Goal: Transaction & Acquisition: Purchase product/service

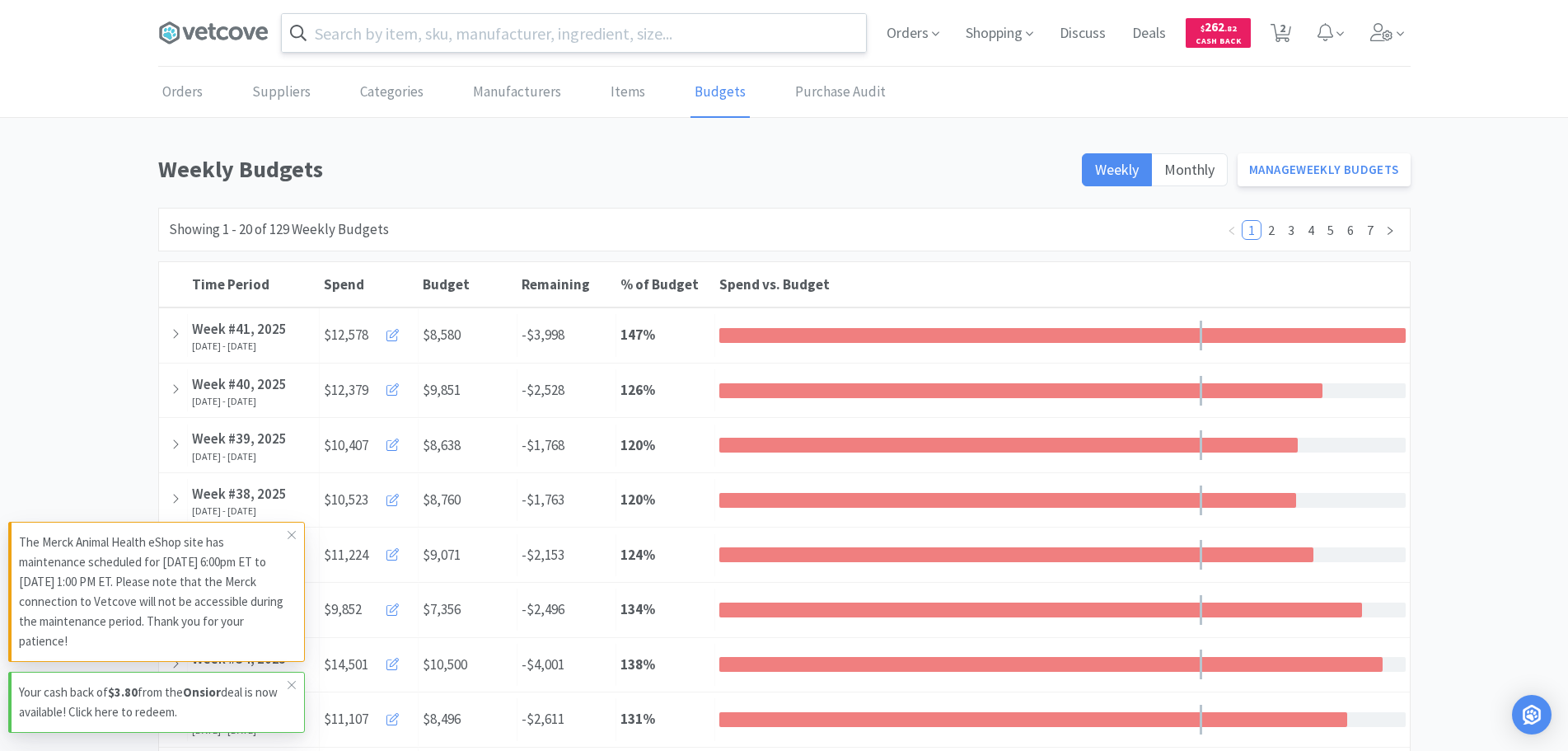
click at [505, 29] on input "text" at bounding box center [574, 33] width 584 height 38
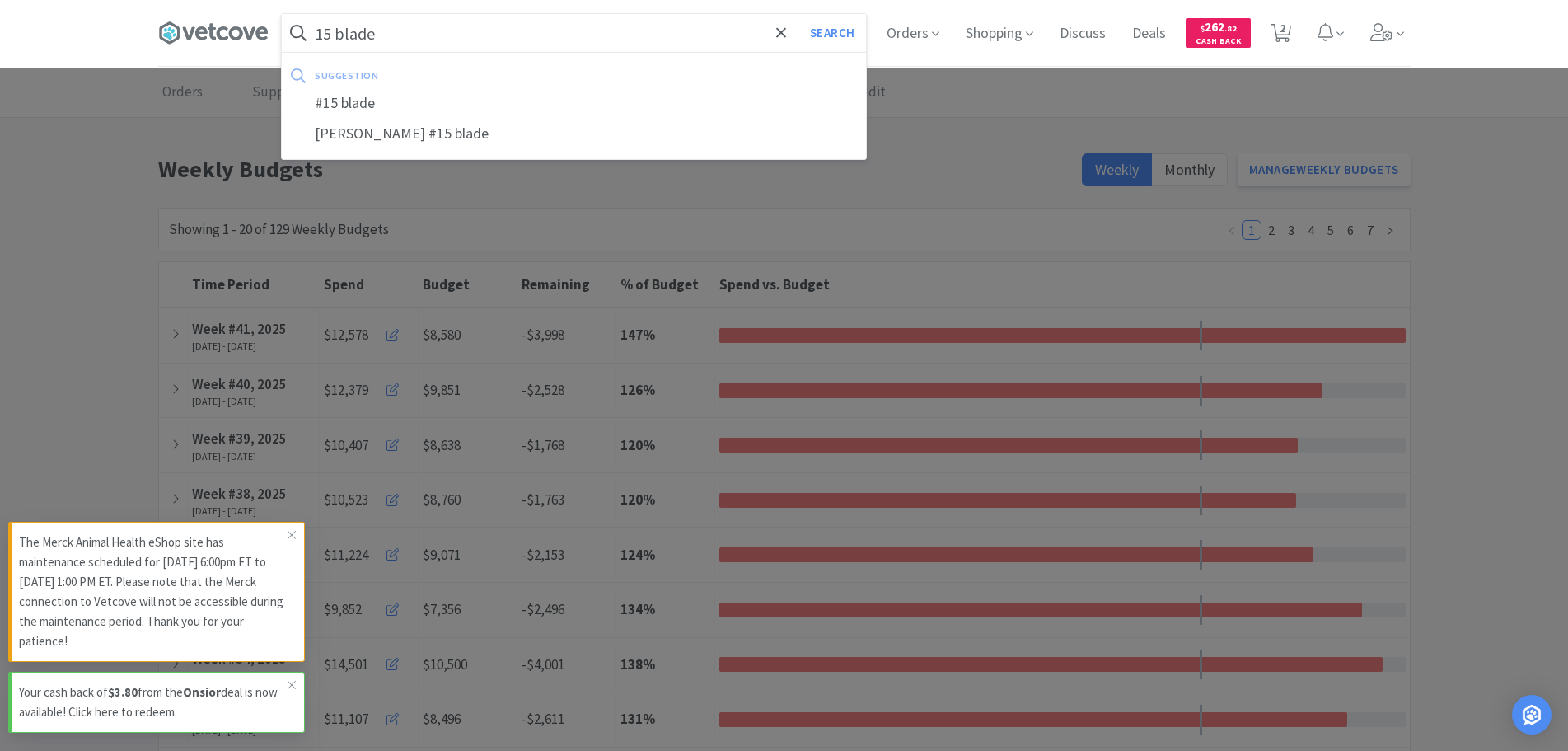
type input "15 blade"
click at [797, 14] on button "Search" at bounding box center [832, 33] width 69 height 38
select select "1"
select select "10"
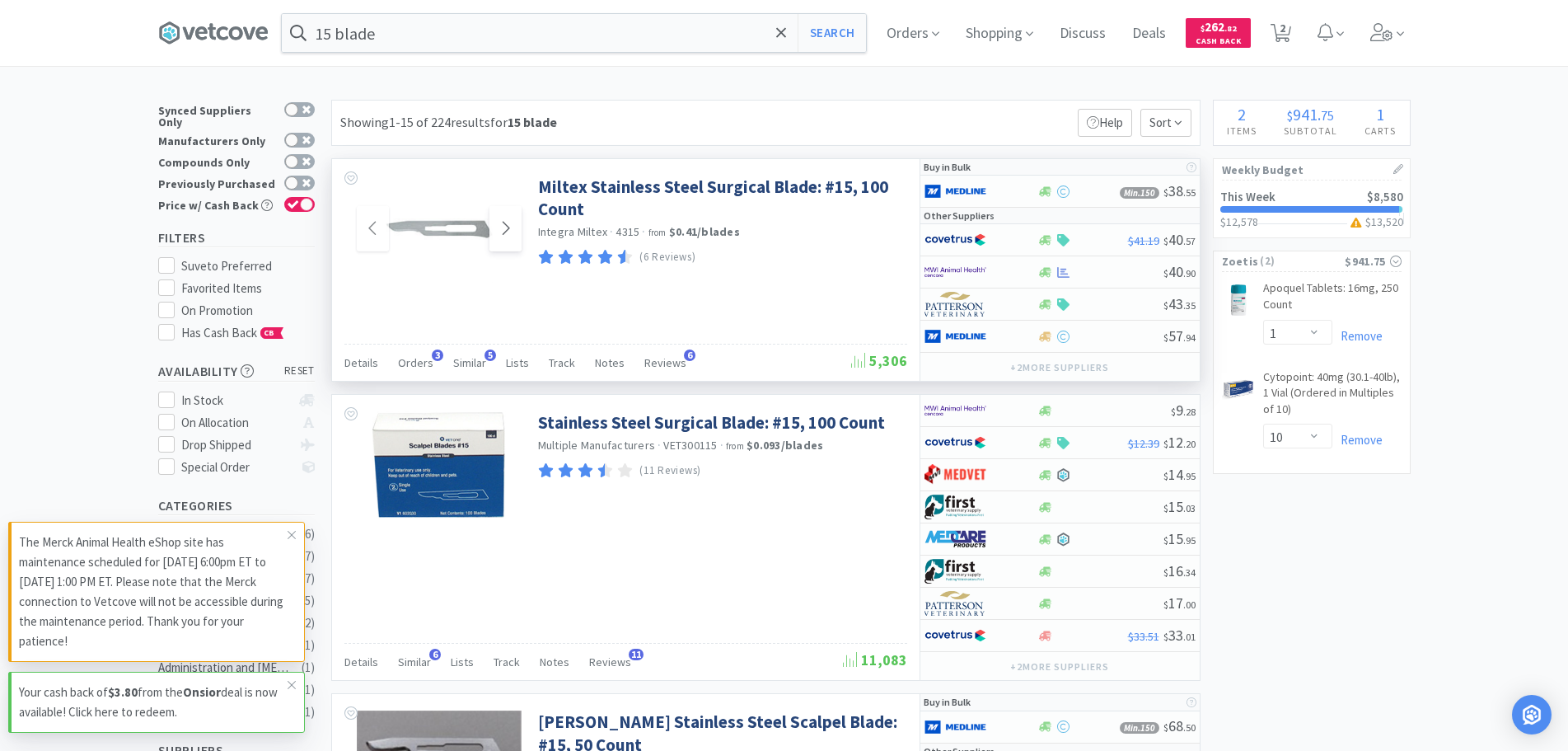
click at [503, 229] on icon at bounding box center [505, 228] width 12 height 20
click at [1059, 271] on icon at bounding box center [1063, 272] width 12 height 12
select select "1"
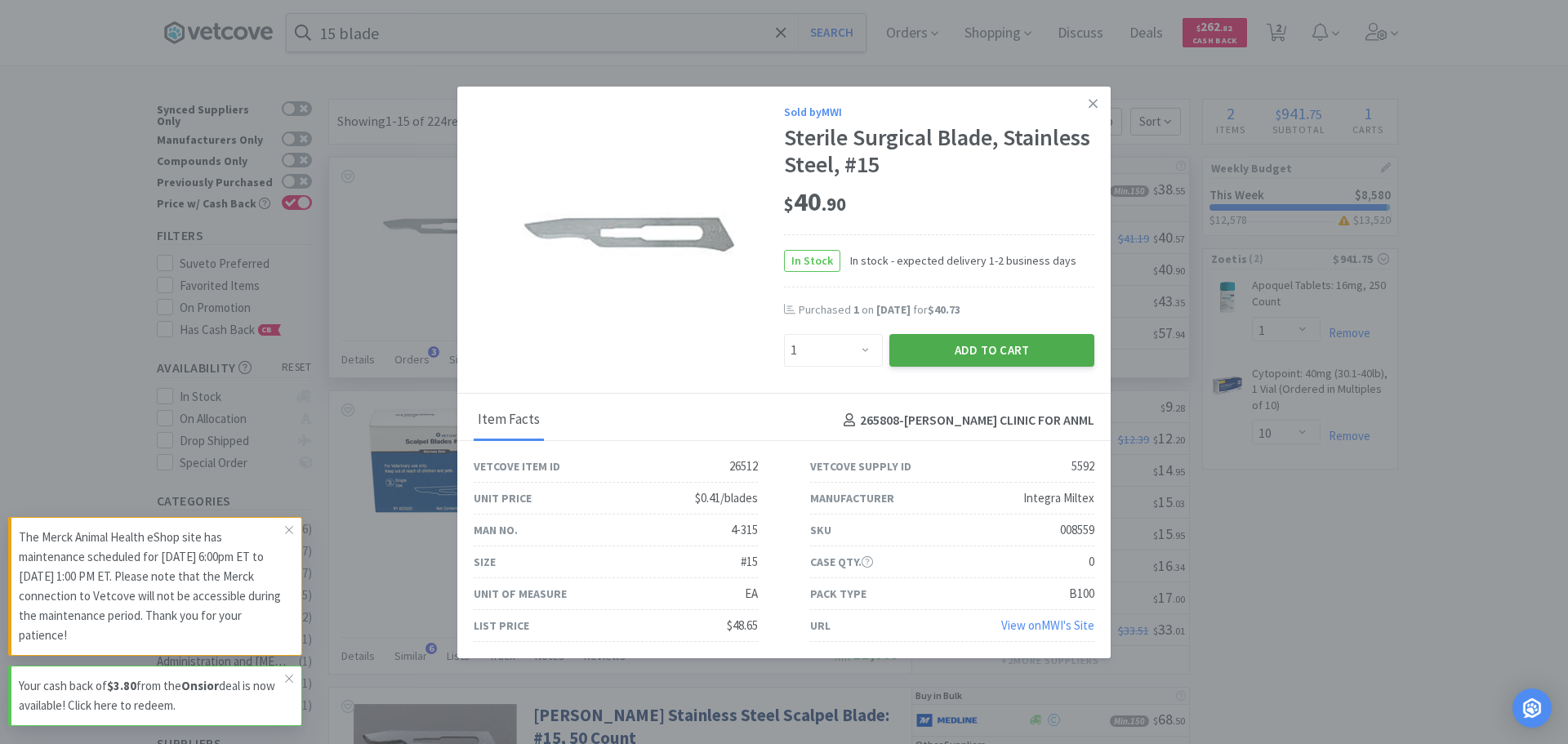
click at [991, 356] on button "Add to Cart" at bounding box center [992, 350] width 205 height 32
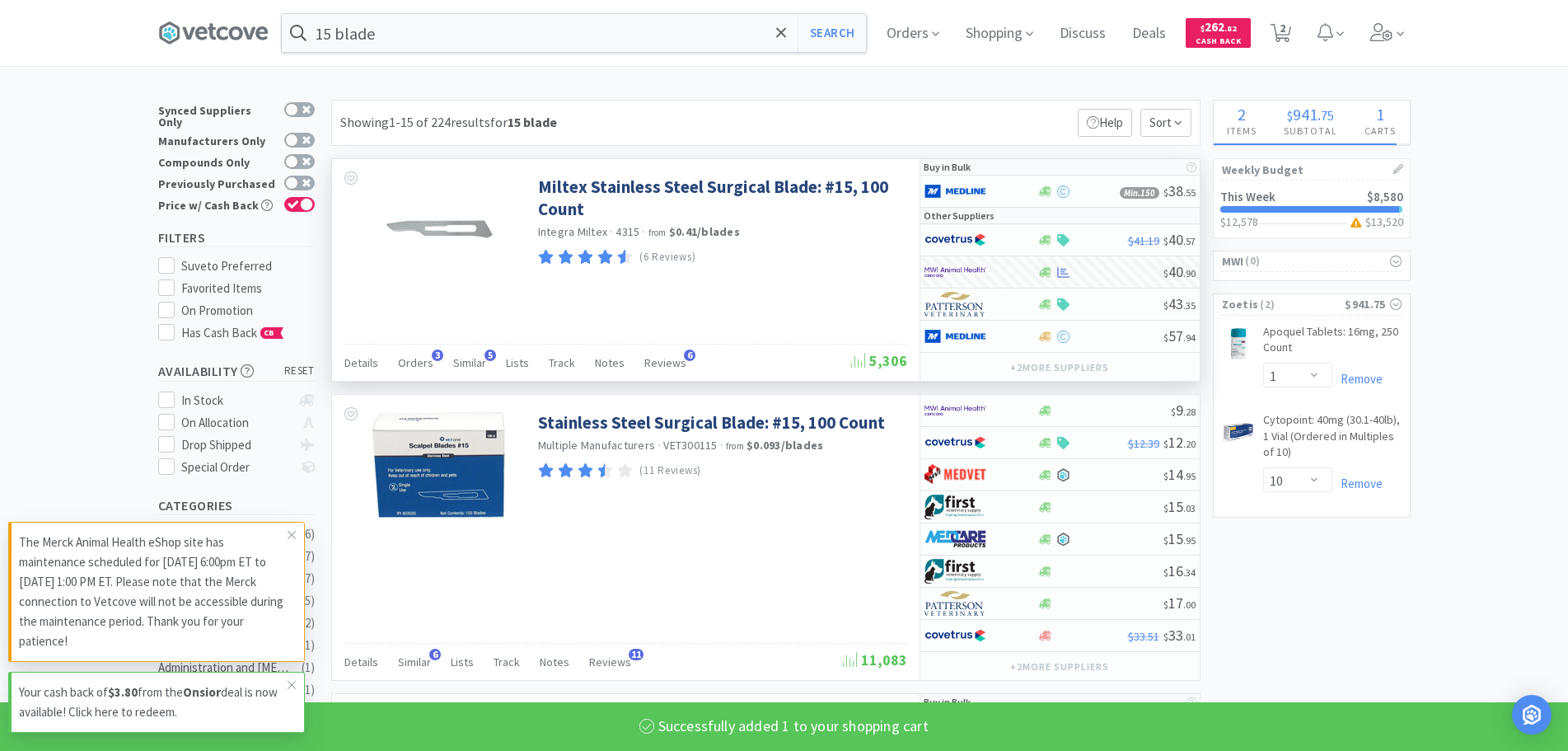
select select "1"
